Goal: Find specific page/section: Find specific page/section

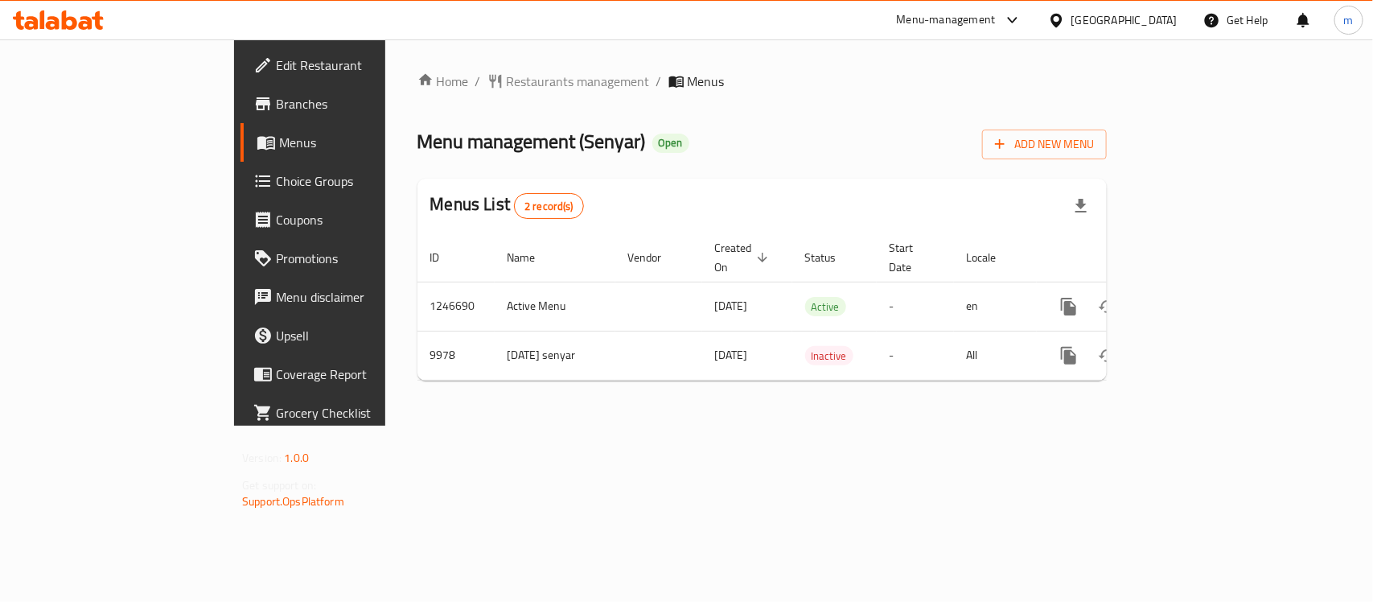
click at [1136, 30] on div "[GEOGRAPHIC_DATA]" at bounding box center [1112, 20] width 155 height 39
click at [1164, 8] on div "[GEOGRAPHIC_DATA]" at bounding box center [1112, 20] width 155 height 39
click at [1159, 11] on div "[GEOGRAPHIC_DATA]" at bounding box center [1124, 20] width 106 height 18
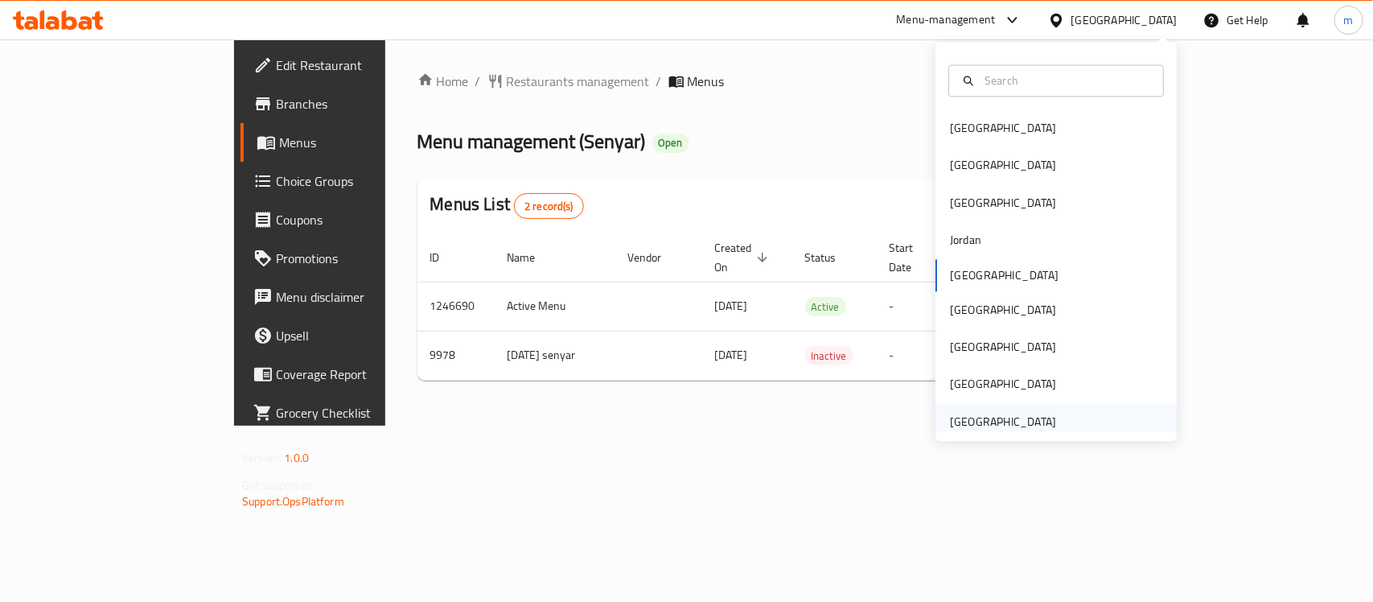
click at [1000, 418] on div "[GEOGRAPHIC_DATA]" at bounding box center [1003, 422] width 106 height 18
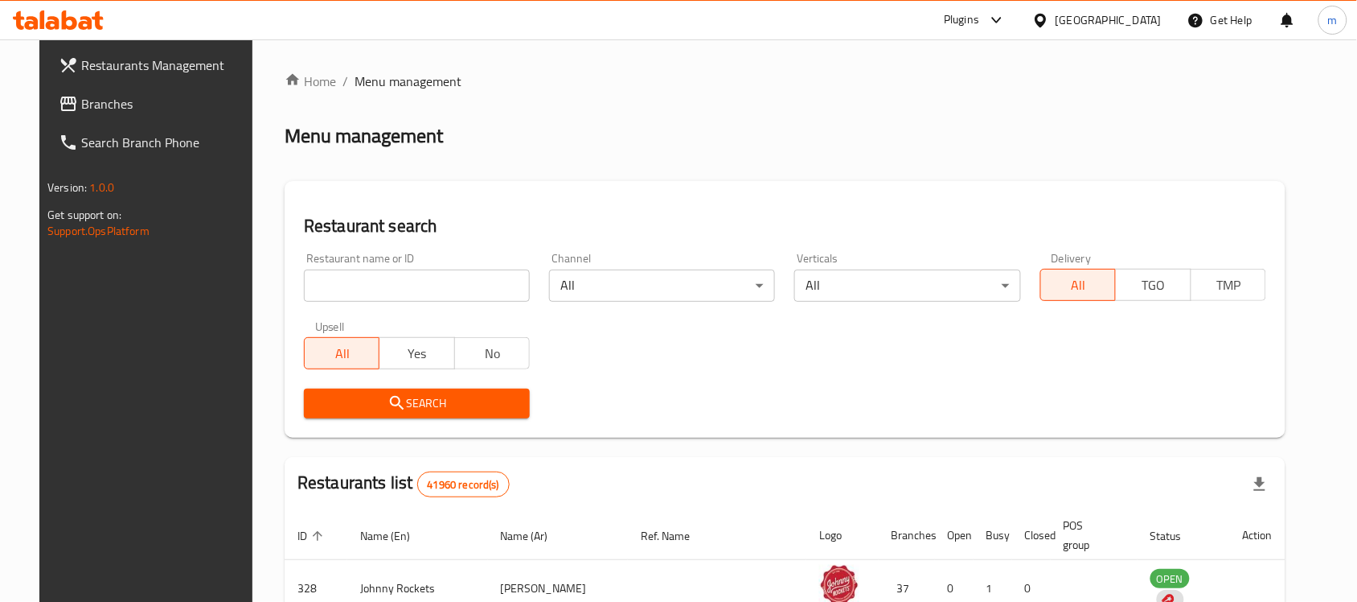
click at [81, 107] on span "Branches" at bounding box center [167, 103] width 172 height 19
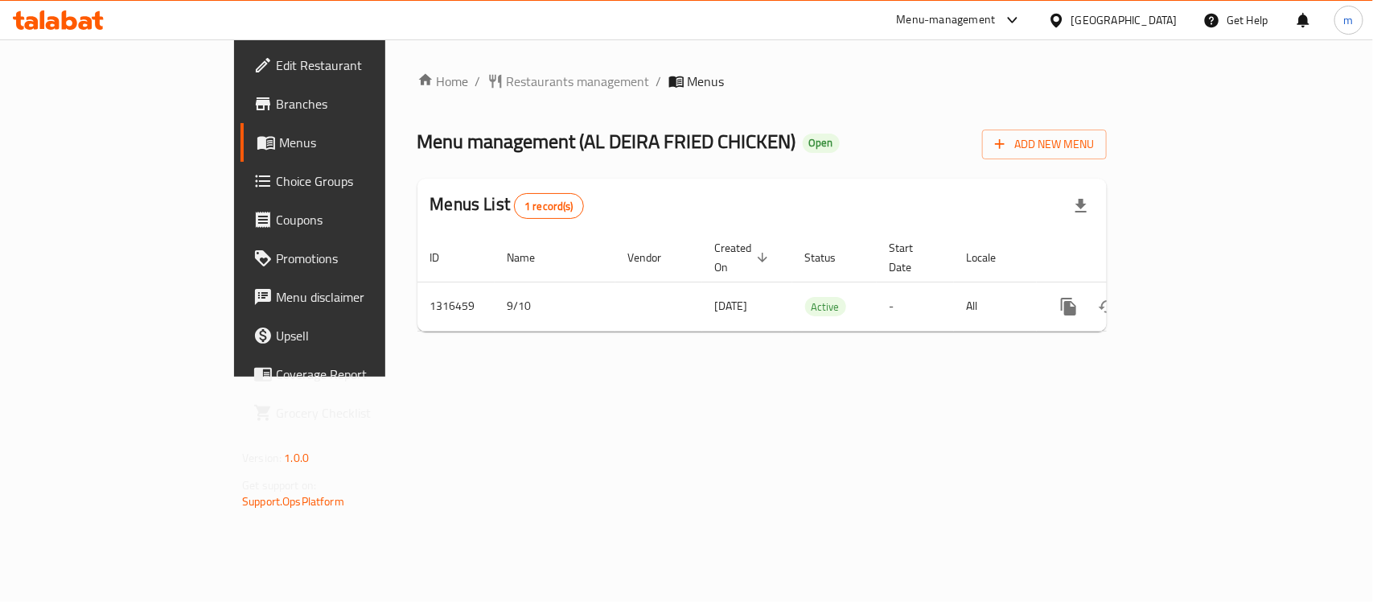
drag, startPoint x: 29, startPoint y: 380, endPoint x: 9, endPoint y: 380, distance: 20.1
click at [253, 380] on icon at bounding box center [262, 373] width 19 height 19
